Goal: Task Accomplishment & Management: Use online tool/utility

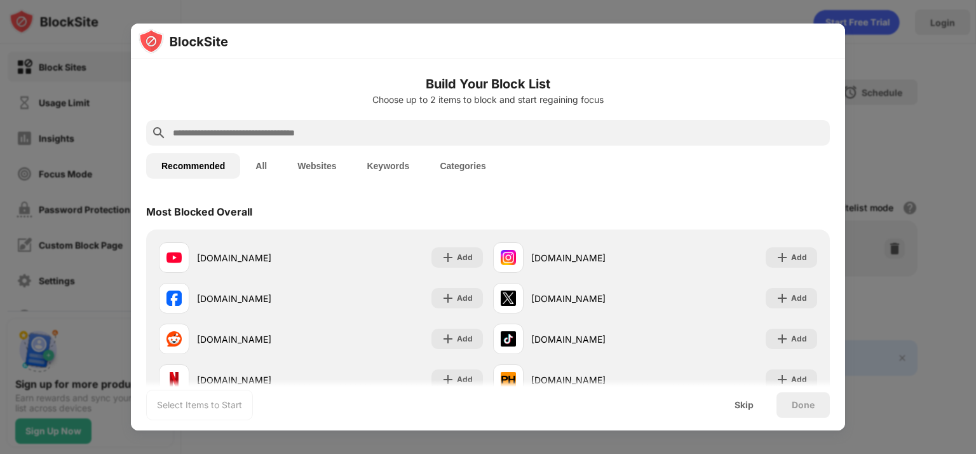
click at [314, 131] on input "text" at bounding box center [498, 132] width 653 height 15
click at [301, 133] on input "text" at bounding box center [498, 132] width 653 height 15
paste input "**********"
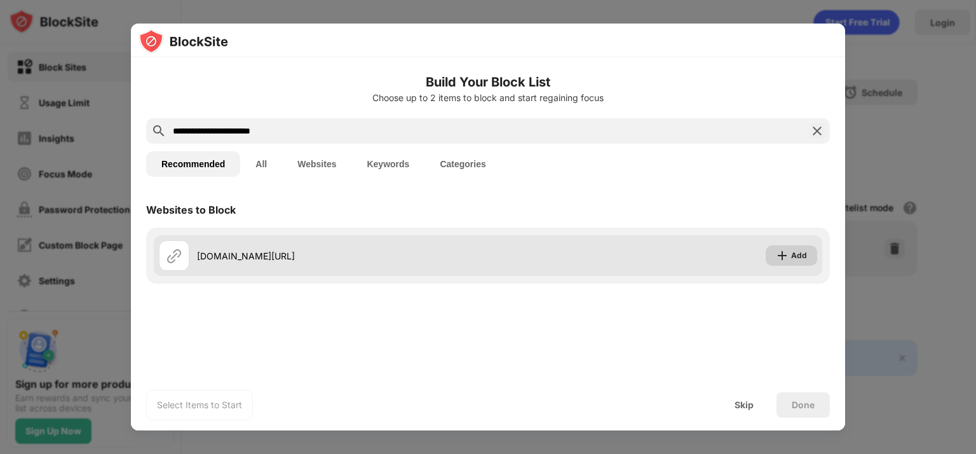
click at [781, 257] on img at bounding box center [782, 255] width 13 height 13
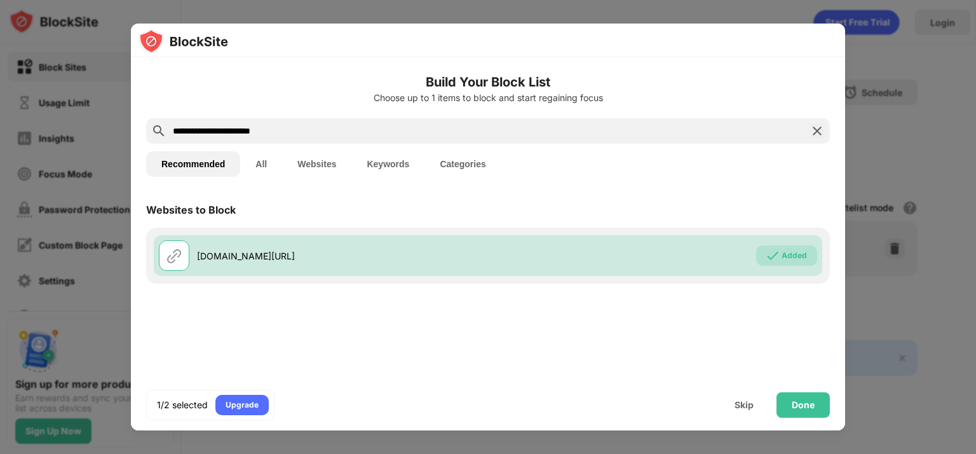
drag, startPoint x: 274, startPoint y: 132, endPoint x: 127, endPoint y: 132, distance: 146.8
click at [127, 453] on div "**********" at bounding box center [488, 454] width 976 height 0
paste input "text"
type input "**********"
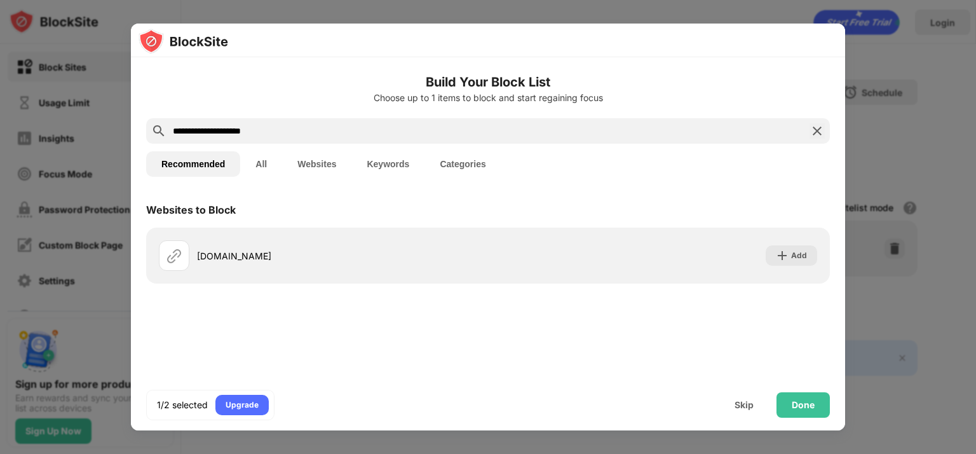
drag, startPoint x: 293, startPoint y: 131, endPoint x: 100, endPoint y: 134, distance: 193.3
click at [100, 453] on div "**********" at bounding box center [488, 454] width 976 height 0
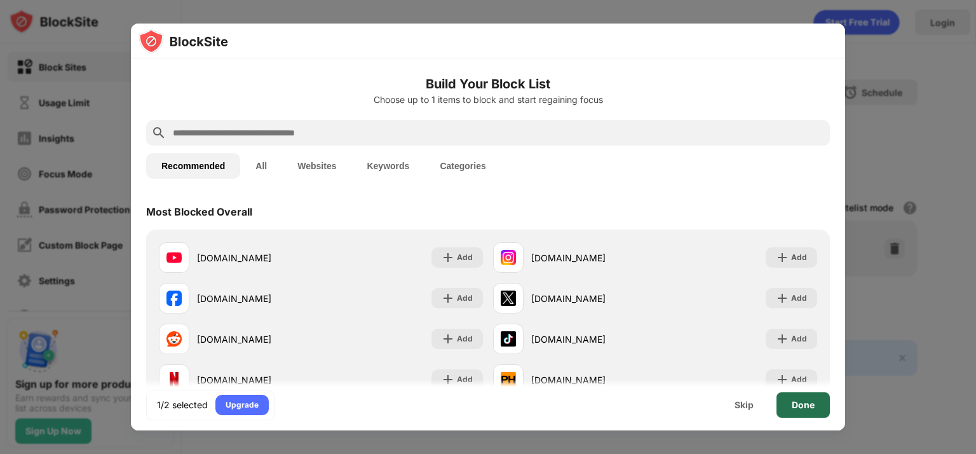
click at [791, 410] on div "Done" at bounding box center [803, 404] width 53 height 25
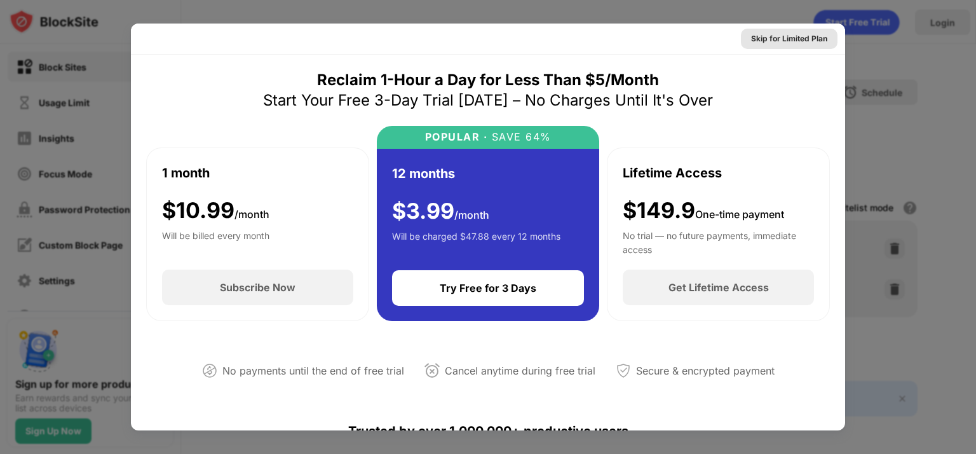
click at [778, 37] on div "Skip for Limited Plan" at bounding box center [789, 38] width 76 height 13
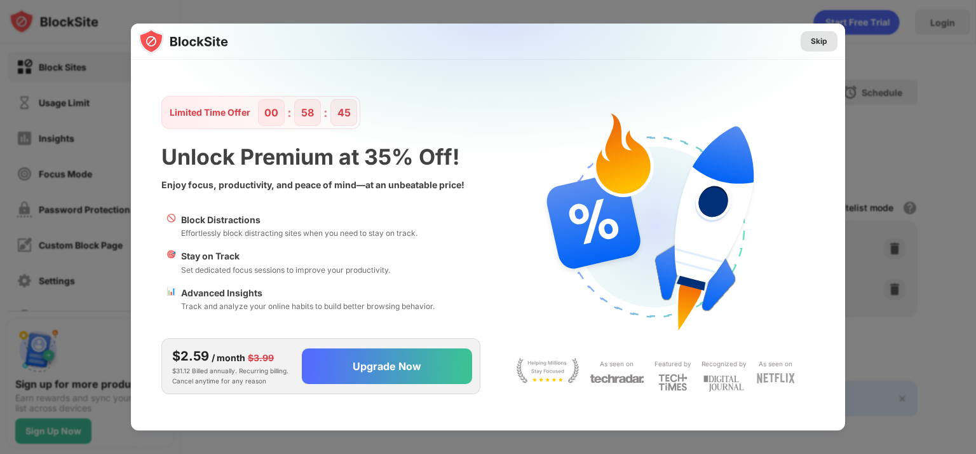
click at [825, 39] on div "Skip" at bounding box center [819, 41] width 17 height 13
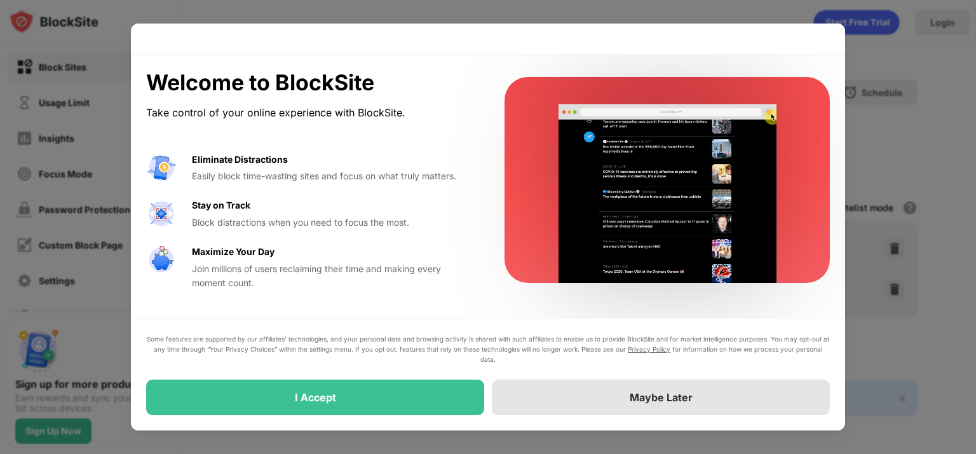
click at [627, 404] on div "Maybe Later" at bounding box center [661, 397] width 338 height 36
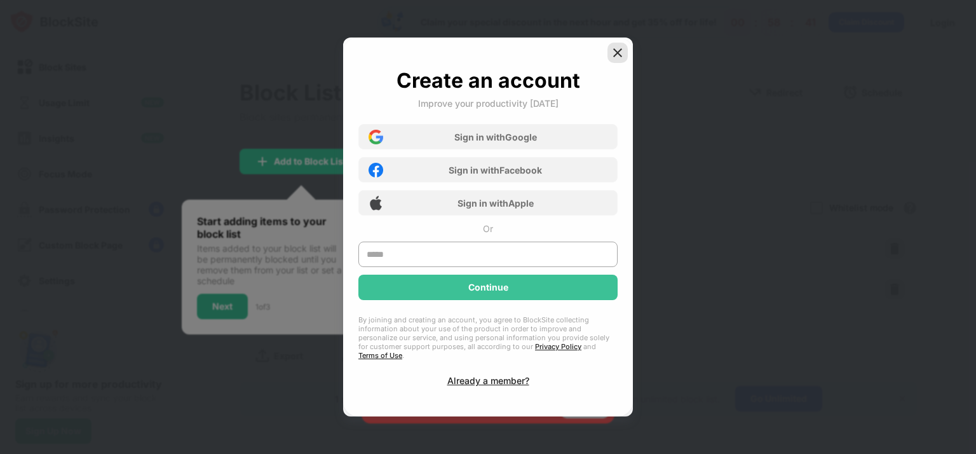
click at [612, 57] on img at bounding box center [617, 52] width 13 height 13
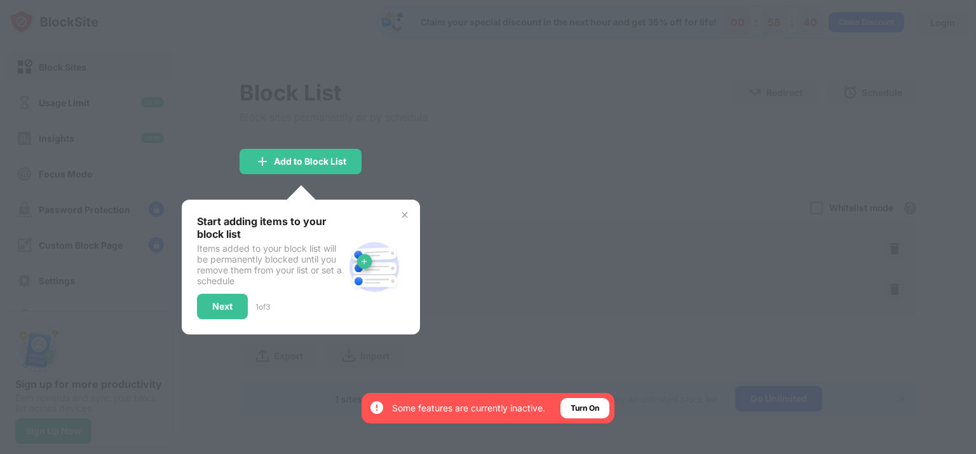
click at [407, 208] on div "Start adding items to your block list Items added to your block list will be pe…" at bounding box center [301, 267] width 238 height 135
click at [407, 210] on img at bounding box center [405, 215] width 10 height 10
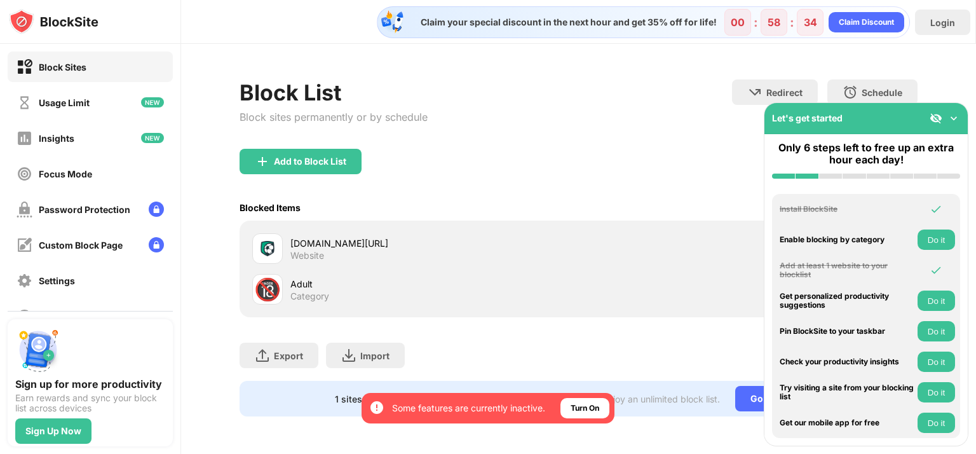
click at [954, 113] on img at bounding box center [954, 118] width 13 height 13
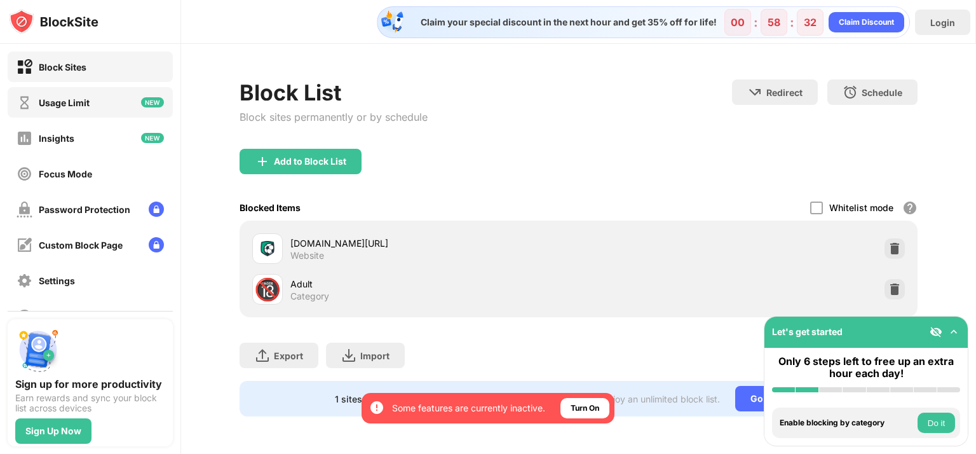
click at [89, 106] on div "Usage Limit" at bounding box center [64, 102] width 51 height 11
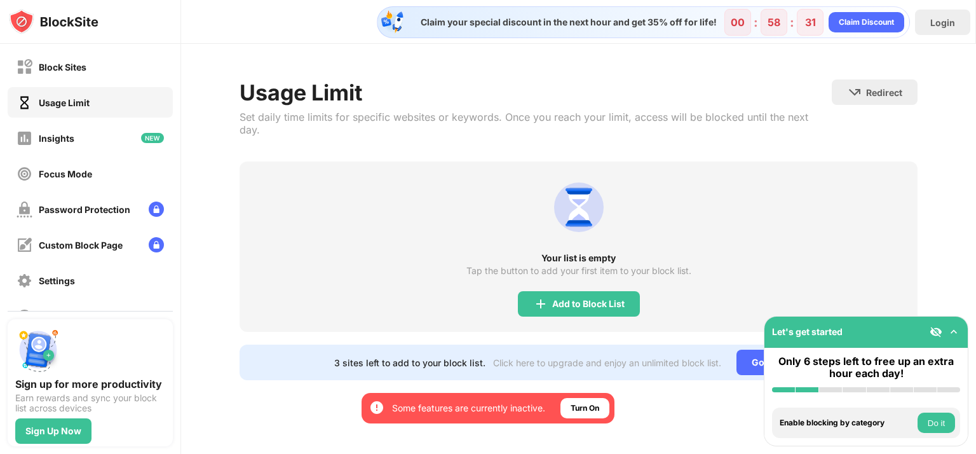
click at [82, 83] on div "Block Sites Usage Limit Insights Focus Mode Password Protection Custom Block Pa…" at bounding box center [90, 191] width 181 height 295
click at [82, 73] on div "Block Sites" at bounding box center [52, 67] width 70 height 16
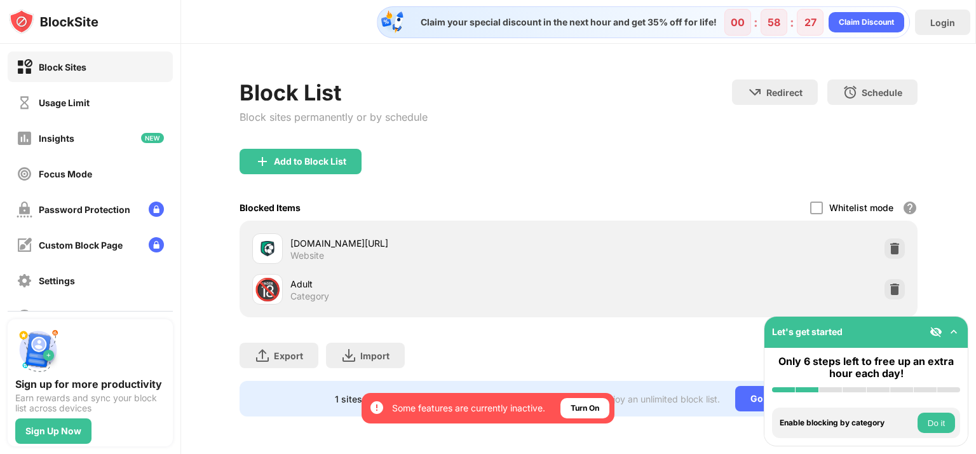
click at [956, 337] on img at bounding box center [954, 331] width 13 height 13
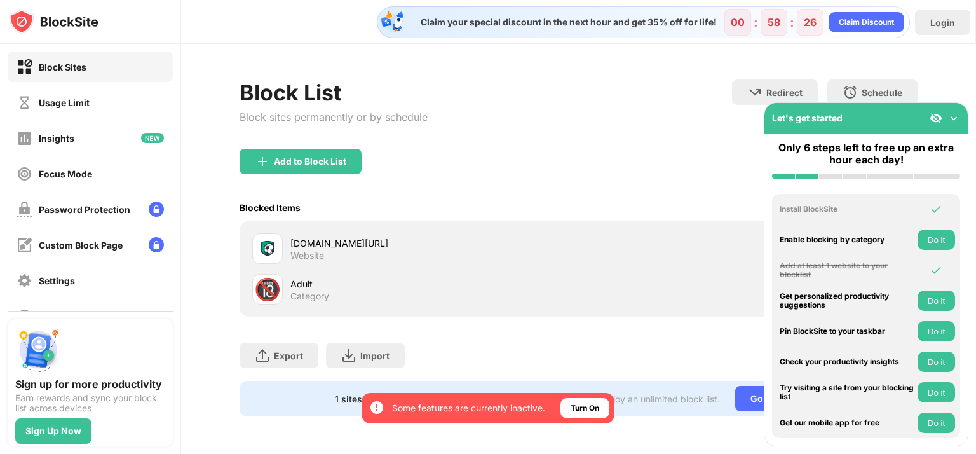
click at [953, 112] on img at bounding box center [954, 118] width 13 height 13
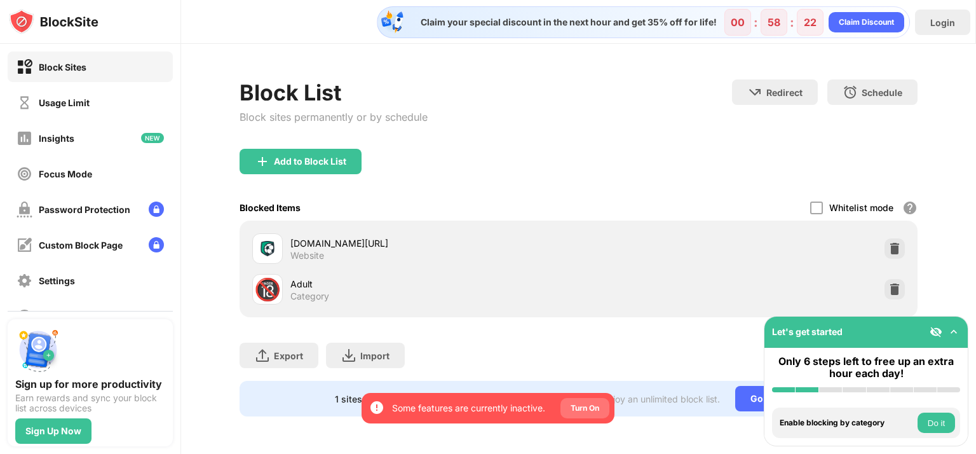
click at [570, 410] on div "Turn On" at bounding box center [585, 408] width 49 height 20
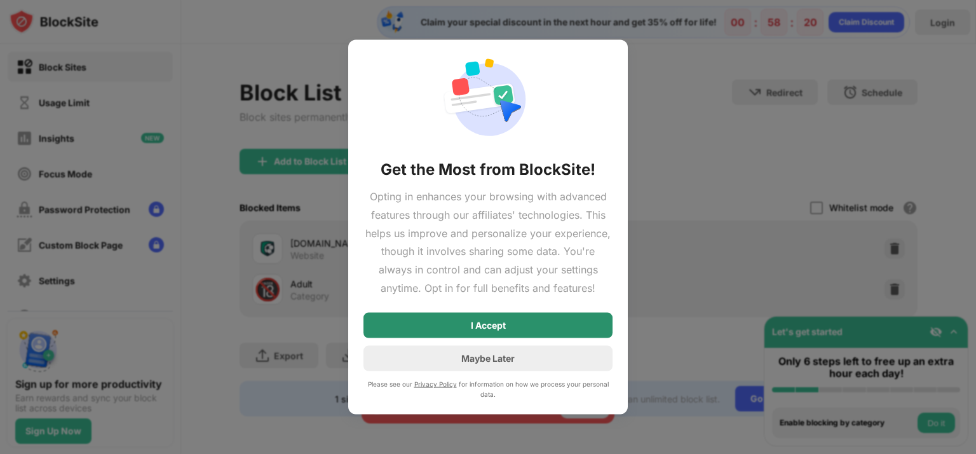
click at [478, 329] on div "I Accept" at bounding box center [488, 325] width 35 height 10
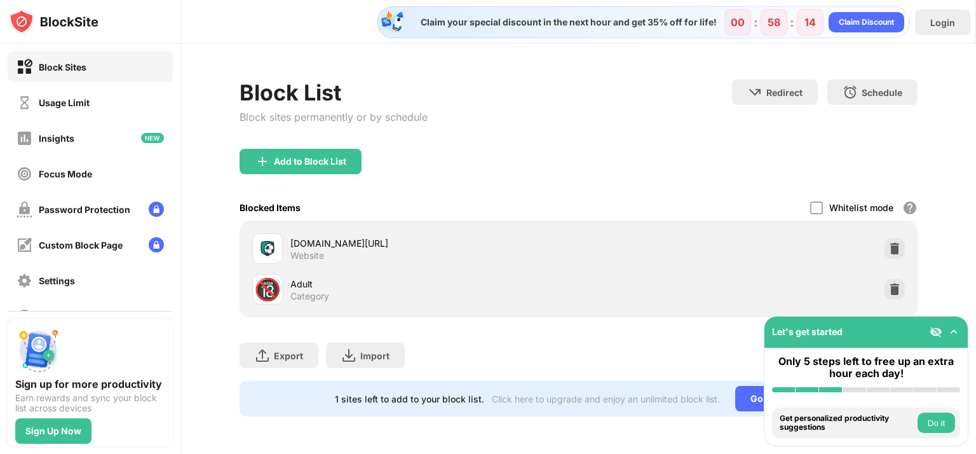
click at [943, 421] on button "Do it" at bounding box center [937, 423] width 38 height 20
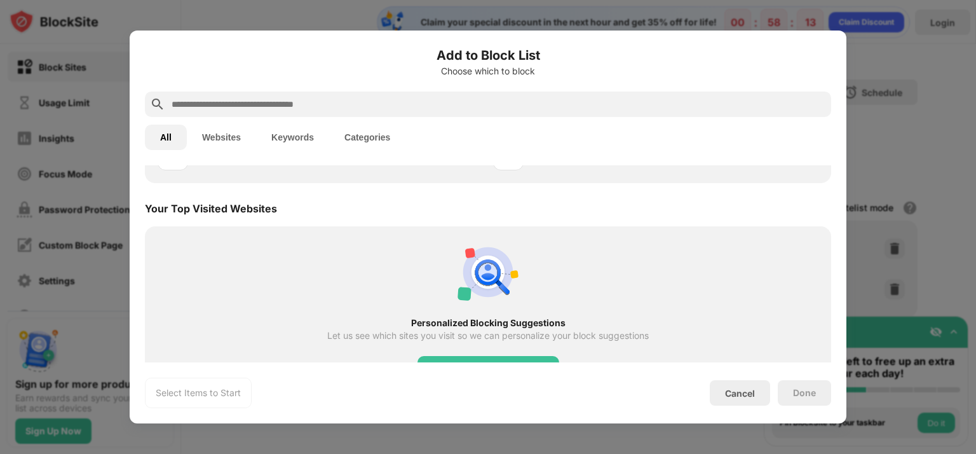
scroll to position [442, 0]
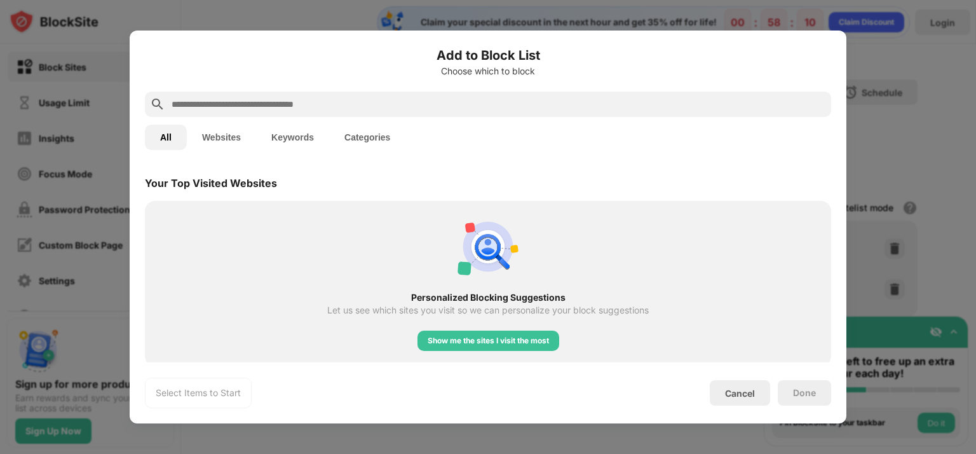
click at [897, 161] on div at bounding box center [488, 227] width 976 height 454
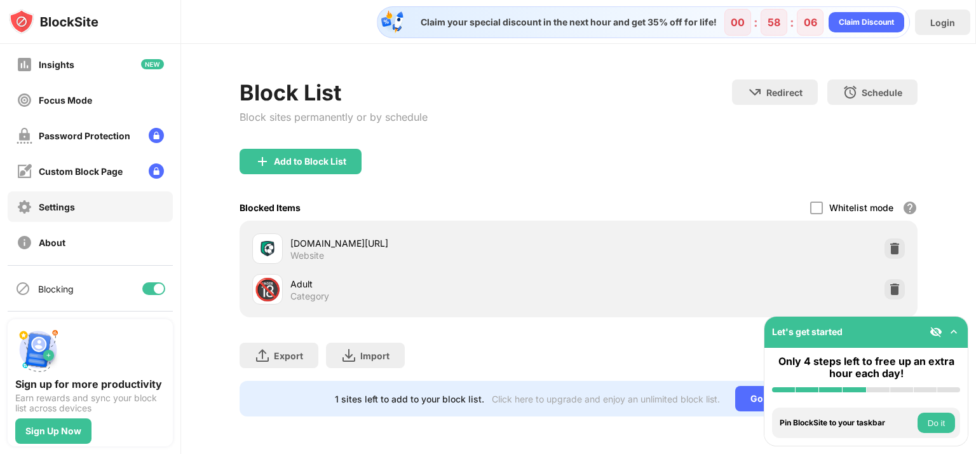
scroll to position [10, 0]
